Goal: Check status

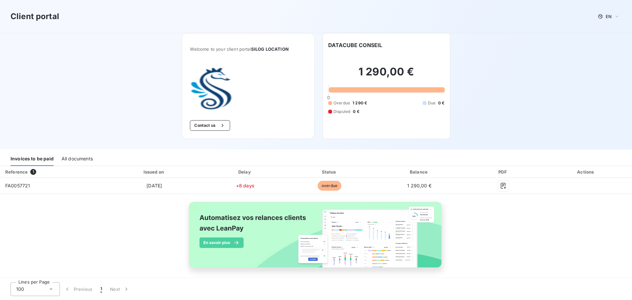
scroll to position [4, 0]
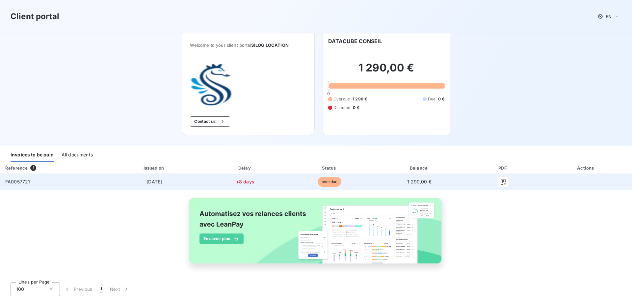
click at [220, 177] on td "+8 days" at bounding box center [245, 182] width 83 height 16
click at [329, 185] on span "overdue" at bounding box center [330, 182] width 24 height 10
click at [491, 180] on div at bounding box center [503, 181] width 64 height 11
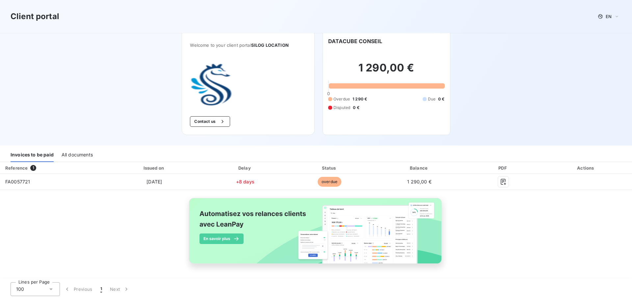
click at [78, 156] on div "All documents" at bounding box center [77, 155] width 31 height 14
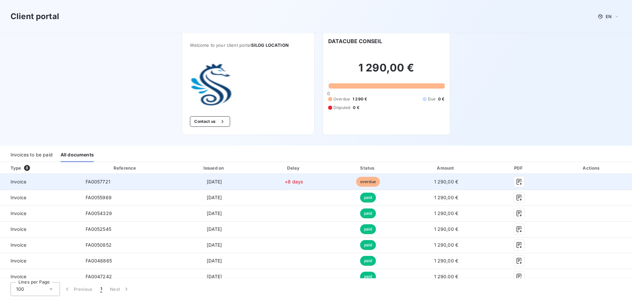
click at [65, 183] on span "Invoice" at bounding box center [40, 181] width 70 height 7
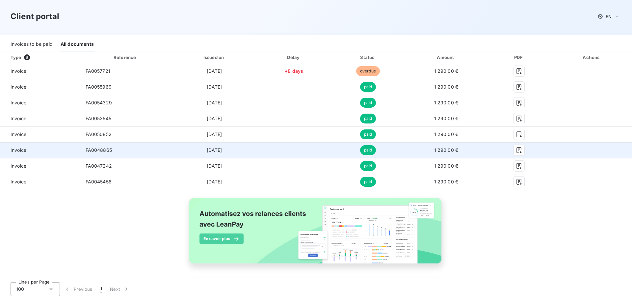
scroll to position [0, 0]
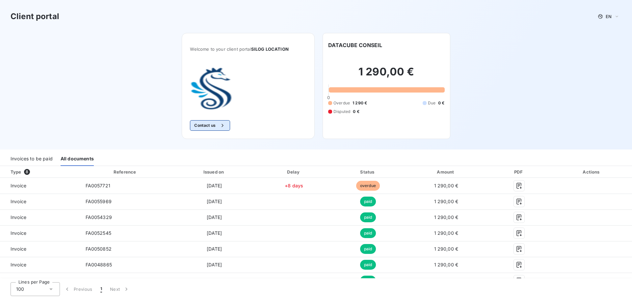
click at [200, 124] on button "Contact us" at bounding box center [210, 125] width 40 height 11
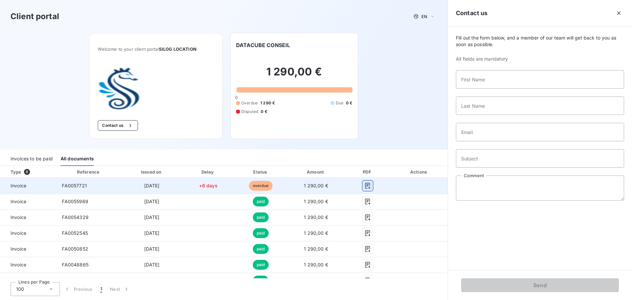
click at [367, 184] on button "button" at bounding box center [367, 185] width 11 height 11
